Goal: Task Accomplishment & Management: Use online tool/utility

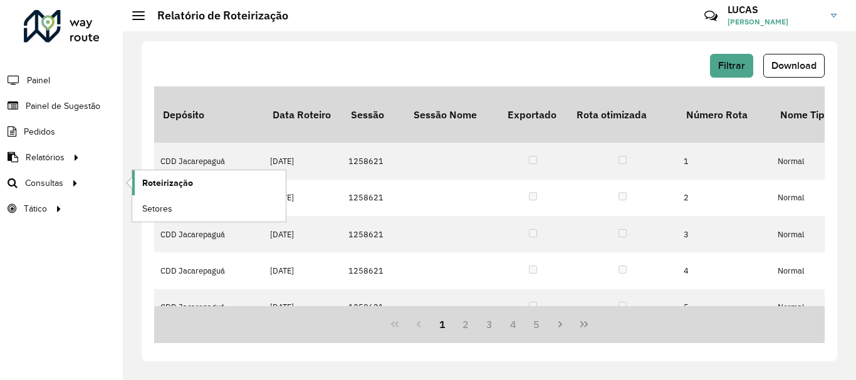
click at [160, 184] on span "Roteirização" at bounding box center [167, 183] width 51 height 13
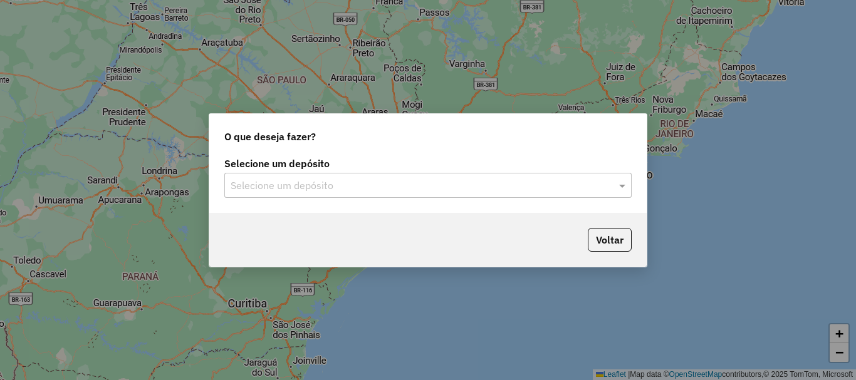
click at [526, 191] on input "text" at bounding box center [416, 186] width 370 height 15
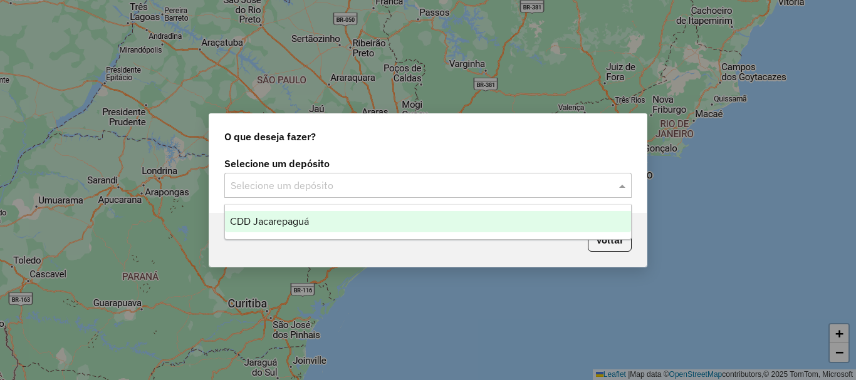
click at [353, 217] on div "CDD Jacarepaguá" at bounding box center [428, 221] width 406 height 21
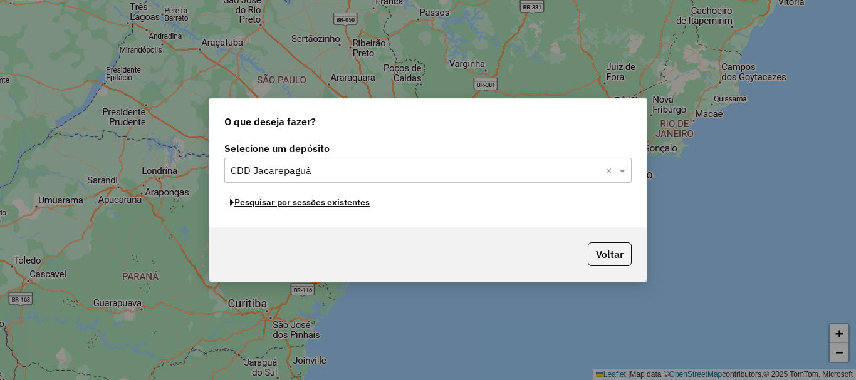
click at [323, 204] on button "Pesquisar por sessões existentes" at bounding box center [299, 202] width 151 height 19
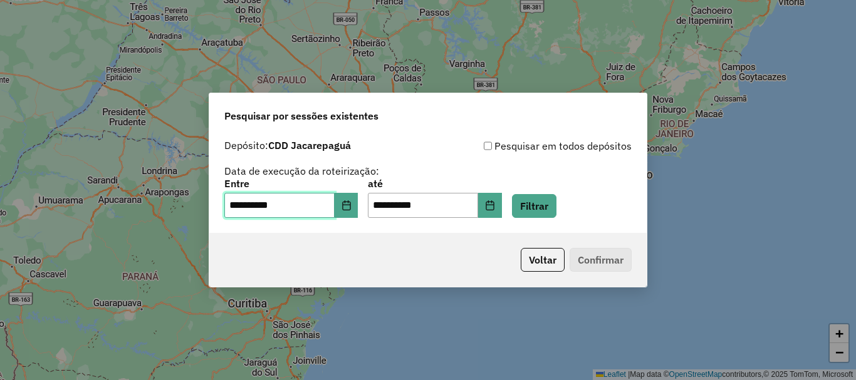
click at [241, 208] on input "**********" at bounding box center [279, 205] width 110 height 25
type input "**********"
click at [392, 205] on input "**********" at bounding box center [423, 205] width 110 height 25
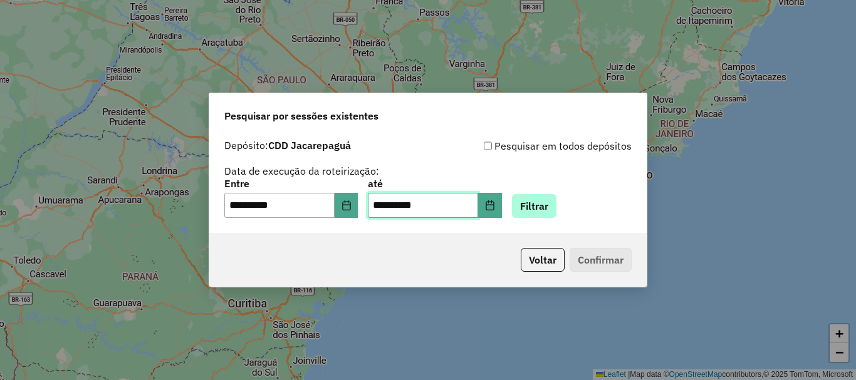
type input "**********"
click at [551, 211] on button "Filtrar" at bounding box center [534, 206] width 44 height 24
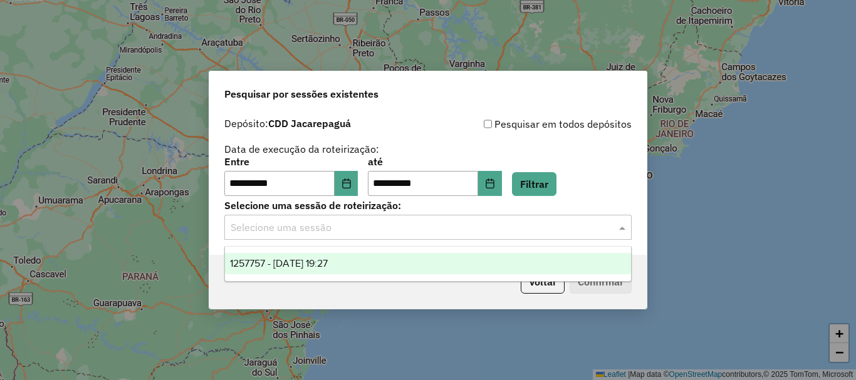
click at [554, 237] on div "Selecione uma sessão" at bounding box center [427, 227] width 407 height 25
click at [478, 260] on div "1257757 - 02/09/2025 19:27" at bounding box center [428, 263] width 406 height 21
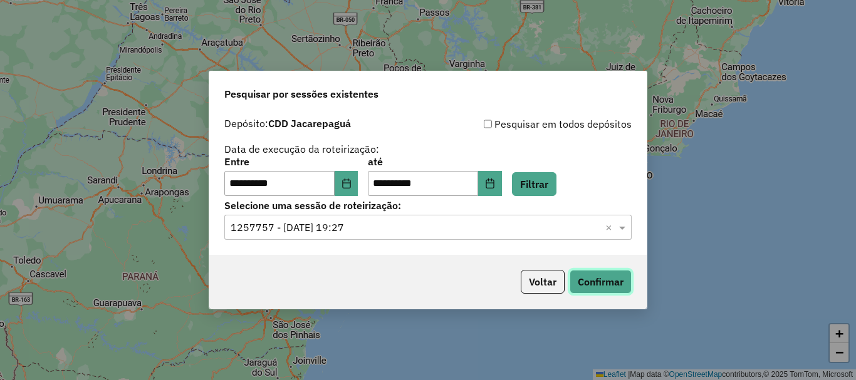
click at [604, 277] on button "Confirmar" at bounding box center [600, 282] width 62 height 24
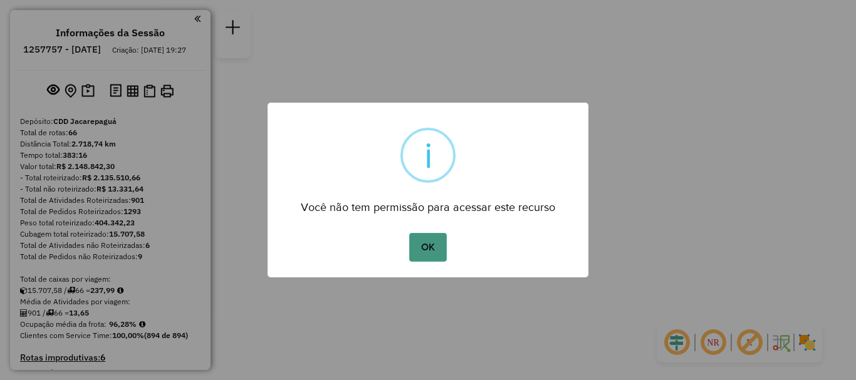
click at [420, 244] on button "OK" at bounding box center [427, 247] width 37 height 29
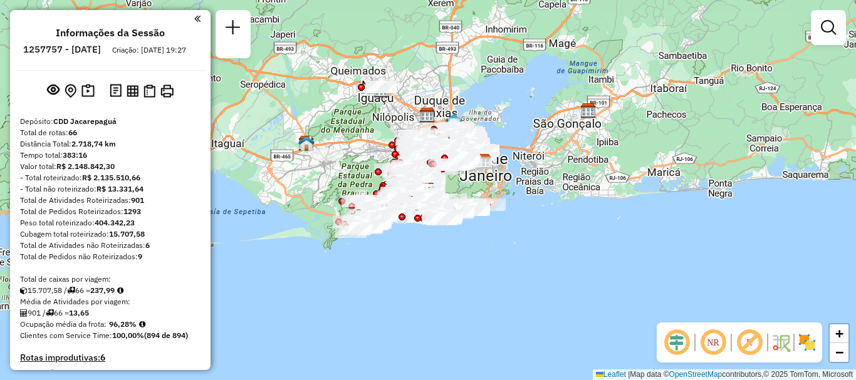
click at [822, 42] on div at bounding box center [828, 27] width 35 height 35
click at [831, 33] on em at bounding box center [828, 27] width 15 height 15
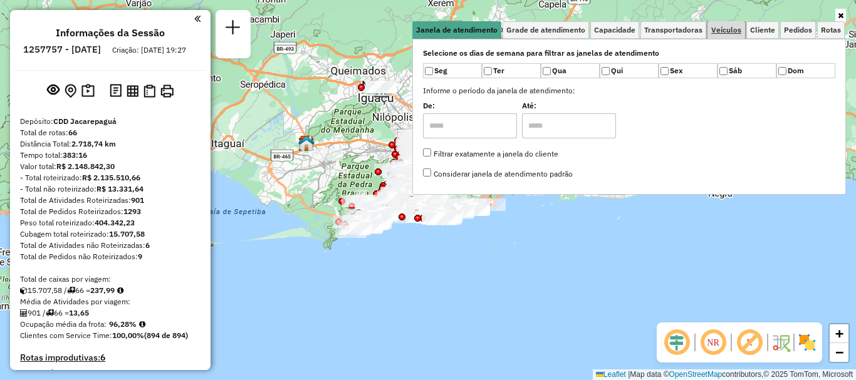
click at [724, 32] on span "Veículos" at bounding box center [726, 30] width 30 height 8
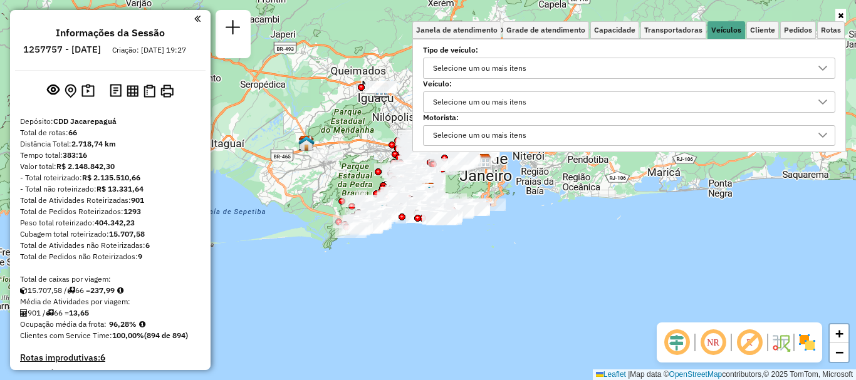
click at [486, 98] on div "Selecione um ou mais itens" at bounding box center [479, 102] width 102 height 20
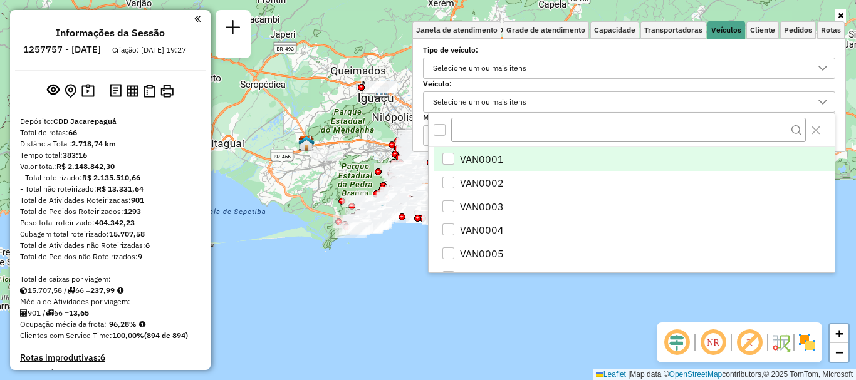
scroll to position [8, 43]
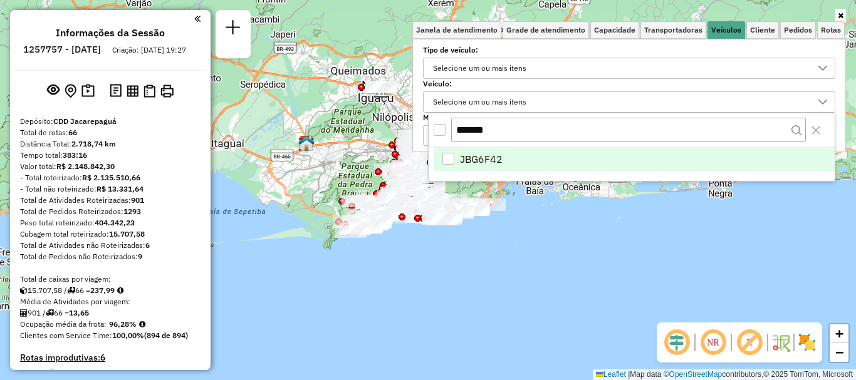
type input "*******"
click at [487, 160] on span "JBG6F42" at bounding box center [481, 159] width 43 height 15
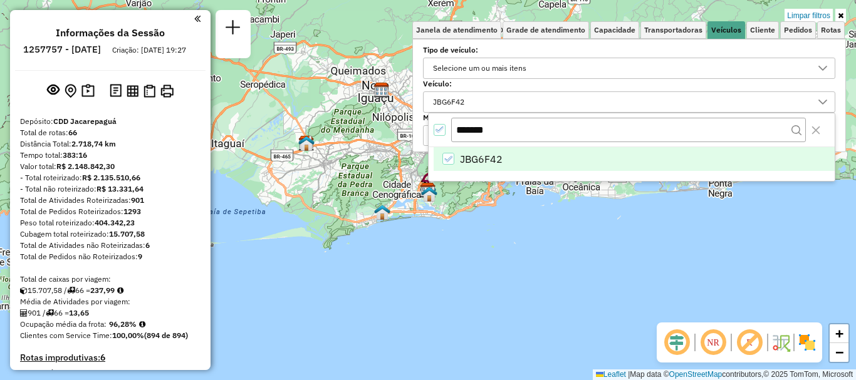
click at [437, 241] on div "Limpar filtros Janela de atendimento Grade de atendimento Capacidade Transporta…" at bounding box center [428, 190] width 856 height 380
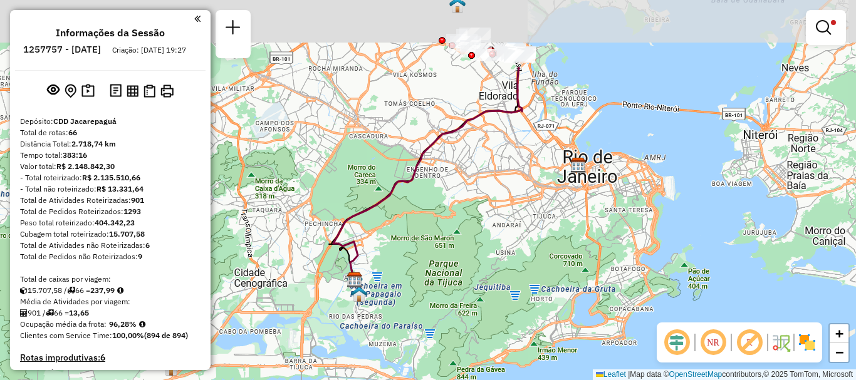
drag, startPoint x: 416, startPoint y: 180, endPoint x: 450, endPoint y: 285, distance: 110.5
click at [450, 285] on div "Limpar filtros Janela de atendimento Grade de atendimento Capacidade Transporta…" at bounding box center [428, 190] width 856 height 380
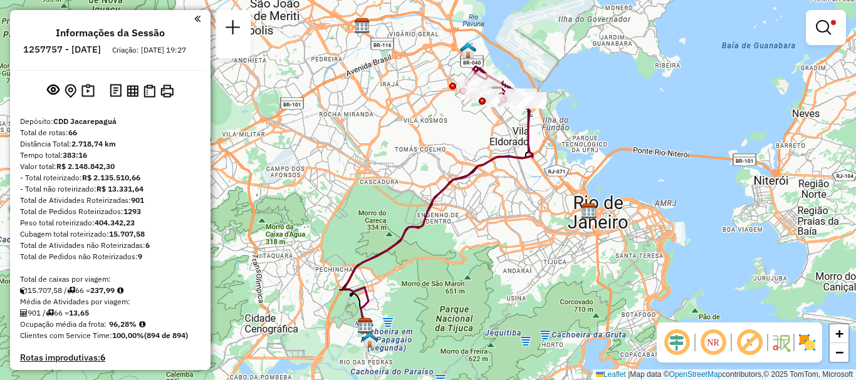
drag, startPoint x: 478, startPoint y: 208, endPoint x: 489, endPoint y: 254, distance: 47.0
click at [489, 254] on div "Limpar filtros Janela de atendimento Grade de atendimento Capacidade Transporta…" at bounding box center [428, 190] width 856 height 380
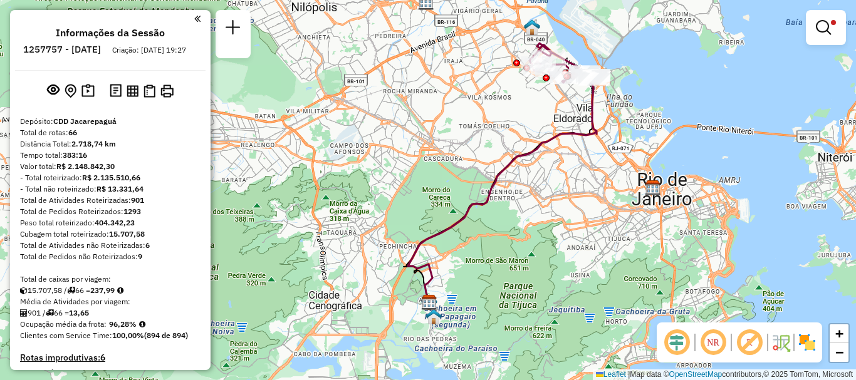
drag, startPoint x: 489, startPoint y: 209, endPoint x: 552, endPoint y: 186, distance: 68.0
click at [552, 186] on div "Limpar filtros Janela de atendimento Grade de atendimento Capacidade Transporta…" at bounding box center [428, 190] width 856 height 380
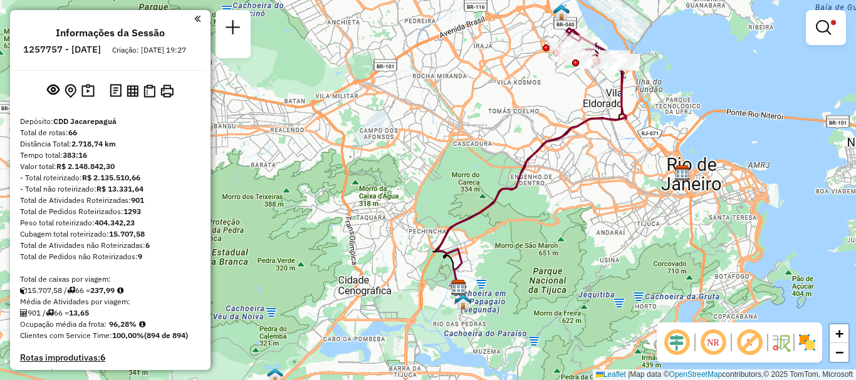
drag, startPoint x: 504, startPoint y: 224, endPoint x: 512, endPoint y: 229, distance: 9.8
click at [512, 229] on div "Limpar filtros Janela de atendimento Grade de atendimento Capacidade Transporta…" at bounding box center [428, 190] width 856 height 380
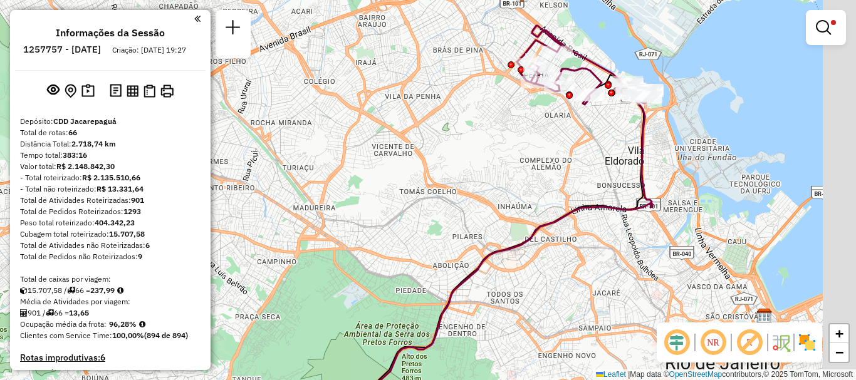
drag, startPoint x: 559, startPoint y: 110, endPoint x: 499, endPoint y: 187, distance: 96.9
click at [499, 187] on div "Limpar filtros Janela de atendimento Grade de atendimento Capacidade Transporta…" at bounding box center [428, 190] width 856 height 380
